Goal: Information Seeking & Learning: Learn about a topic

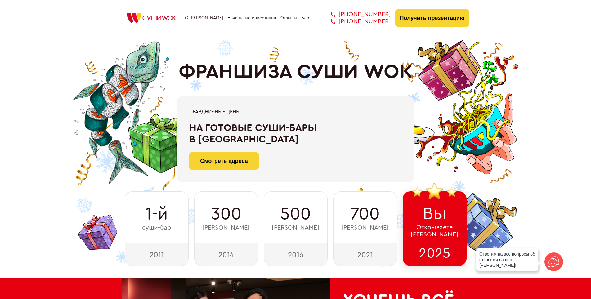
click at [205, 17] on link "О [PERSON_NAME]" at bounding box center [204, 18] width 38 height 5
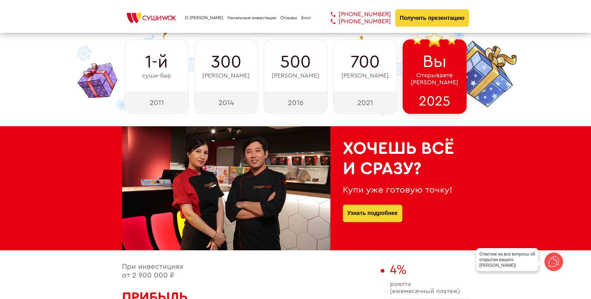
scroll to position [198, 0]
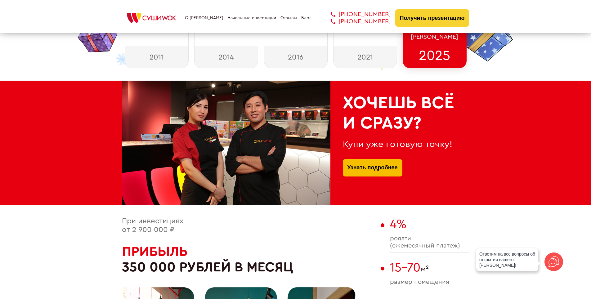
click at [371, 164] on link "Узнать подробнее" at bounding box center [373, 167] width 50 height 17
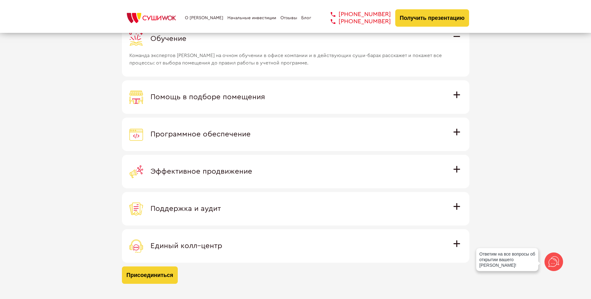
scroll to position [1770, 0]
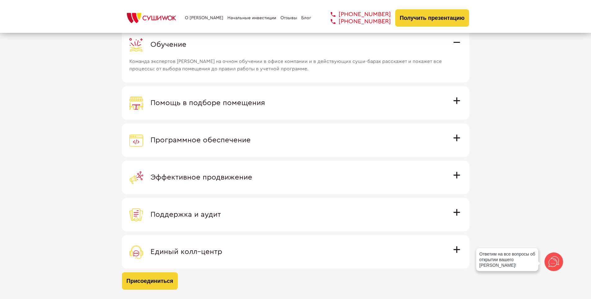
click at [453, 133] on label "Программное обеспечение Программное обеспечение разработано специально для Суши…" at bounding box center [296, 141] width 348 height 34
click at [0, 0] on input "Программное обеспечение Программное обеспечение разработано специально для Суши…" at bounding box center [0, 0] width 0 height 0
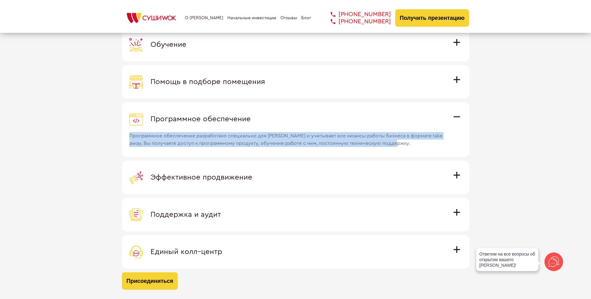
drag, startPoint x: 129, startPoint y: 135, endPoint x: 433, endPoint y: 153, distance: 304.2
click at [433, 153] on label "Программное обеспечение Программное обеспечение разработано специально для Суши…" at bounding box center [296, 129] width 348 height 55
copy span "Программное обеспечение разработано специально для [PERSON_NAME] и учитывает вс…"
click at [537, 151] on div "Присоединяясь к международной семье Суши Wok вы получаете Обучение Команда эксп…" at bounding box center [295, 132] width 591 height 346
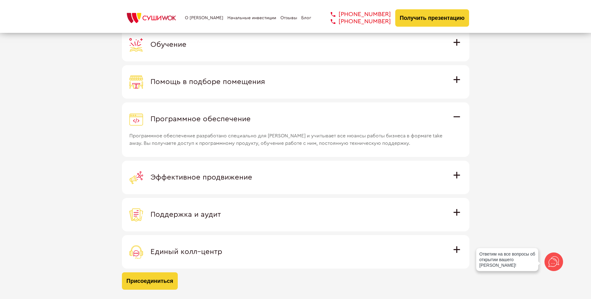
click at [455, 209] on div "Поддержка и аудит" at bounding box center [295, 215] width 333 height 14
click at [0, 0] on input "Поддержка и аудит Аудит работы с целью поиска точек роста и постоянная поддержк…" at bounding box center [0, 0] width 0 height 0
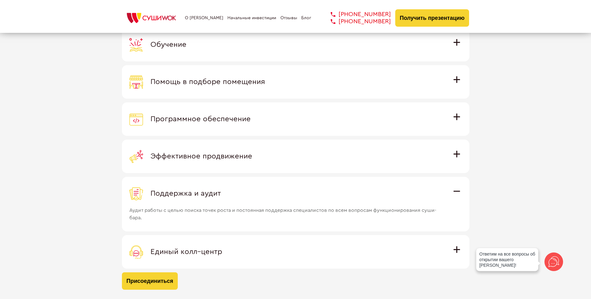
click at [461, 188] on div "Поддержка и аудит" at bounding box center [295, 194] width 333 height 14
click at [0, 0] on input "Поддержка и аудит Аудит работы с целью поиска точек роста и постоянная поддержк…" at bounding box center [0, 0] width 0 height 0
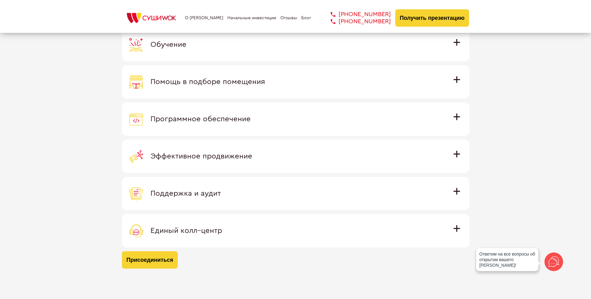
click at [461, 150] on div "Эффективное продвижение" at bounding box center [295, 157] width 333 height 14
click at [0, 0] on input "Эффективное продвижение Все рекламные материалы предоставляются централизованно…" at bounding box center [0, 0] width 0 height 0
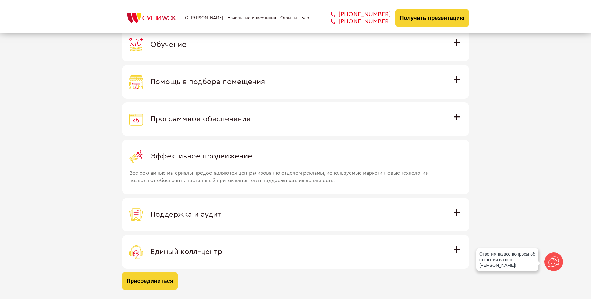
click at [461, 150] on div "Эффективное продвижение" at bounding box center [295, 157] width 333 height 14
click at [0, 0] on input "Эффективное продвижение Все рекламные материалы предоставляются централизованно…" at bounding box center [0, 0] width 0 height 0
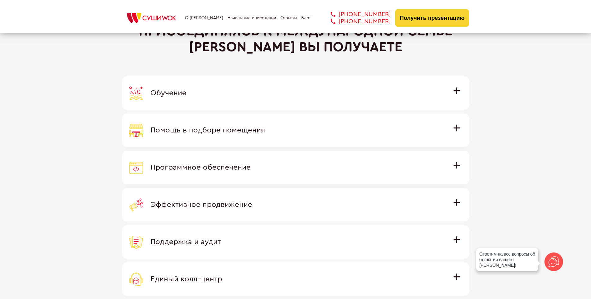
scroll to position [1676, 0]
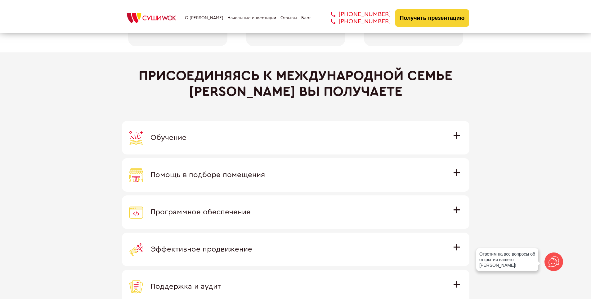
click at [460, 182] on div "Помощь в подборе помещения" at bounding box center [295, 175] width 333 height 14
click at [0, 0] on input "Помощь в подборе помещения Наши специалисты оценят варианты помещения в вашем г…" at bounding box center [0, 0] width 0 height 0
